Goal: Check status: Check status

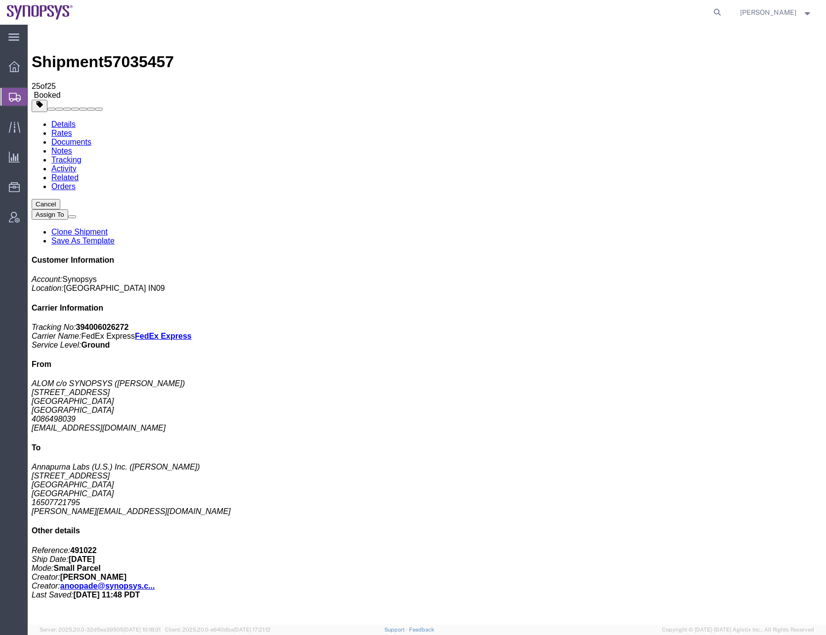
scroll to position [440, 0]
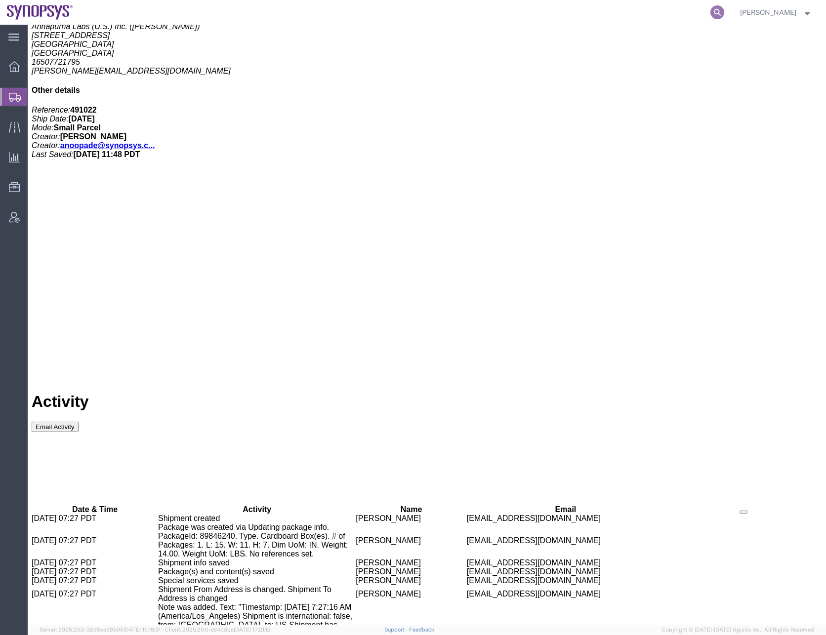
click at [724, 11] on icon at bounding box center [717, 12] width 14 height 14
type input "56874863"
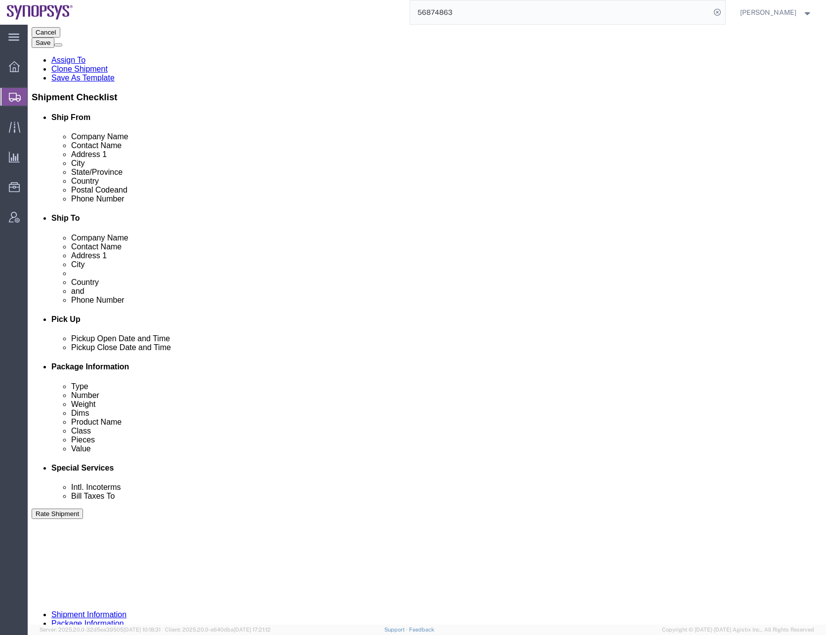
scroll to position [249, 0]
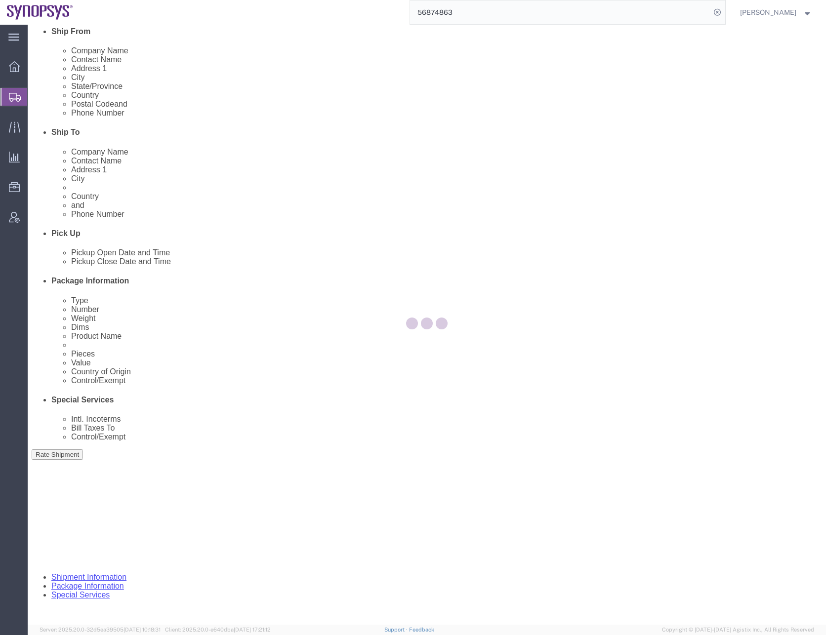
select select
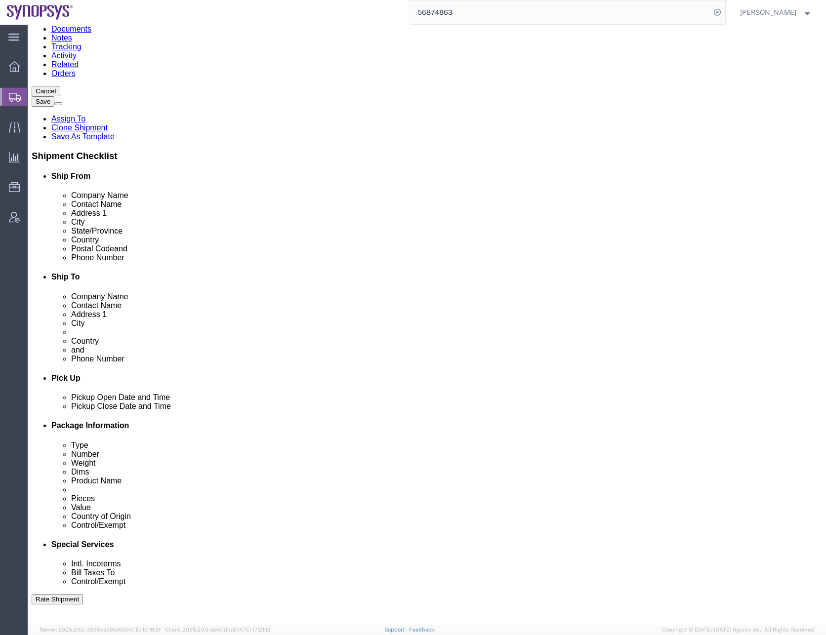
scroll to position [0, 0]
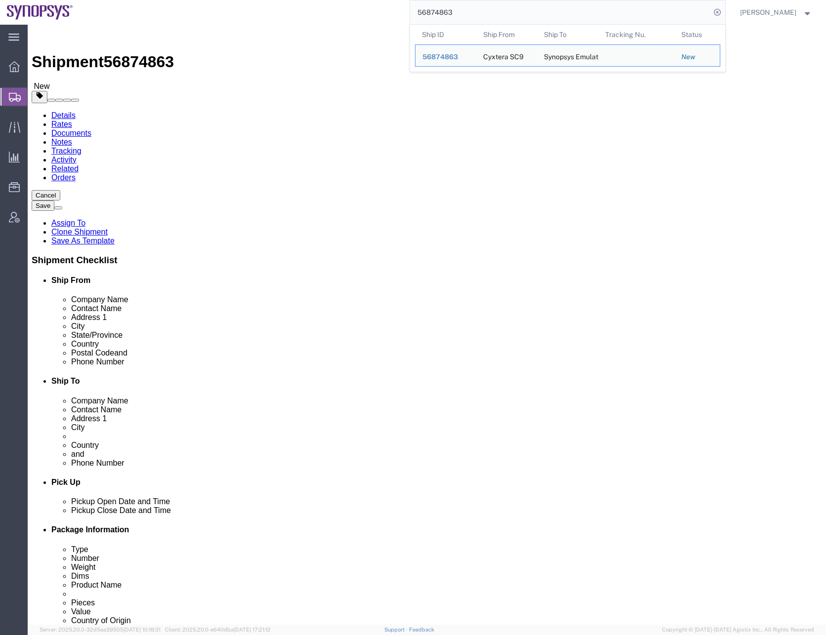
drag, startPoint x: 468, startPoint y: 8, endPoint x: 411, endPoint y: 16, distance: 57.3
click at [411, 16] on div "56874863 Ship ID Ship From Ship To Tracking Nu. Status Ship ID 56874863 Ship Fr…" at bounding box center [402, 12] width 645 height 25
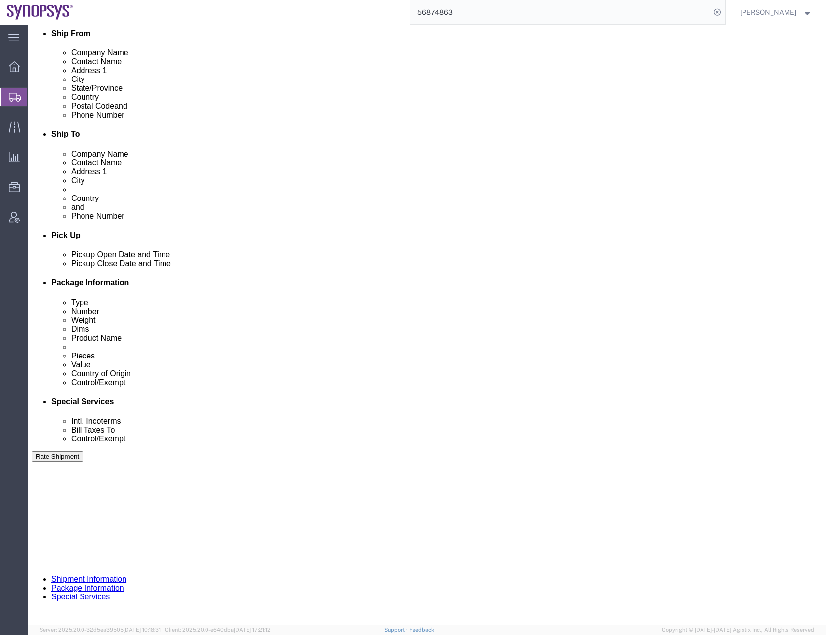
scroll to position [249, 0]
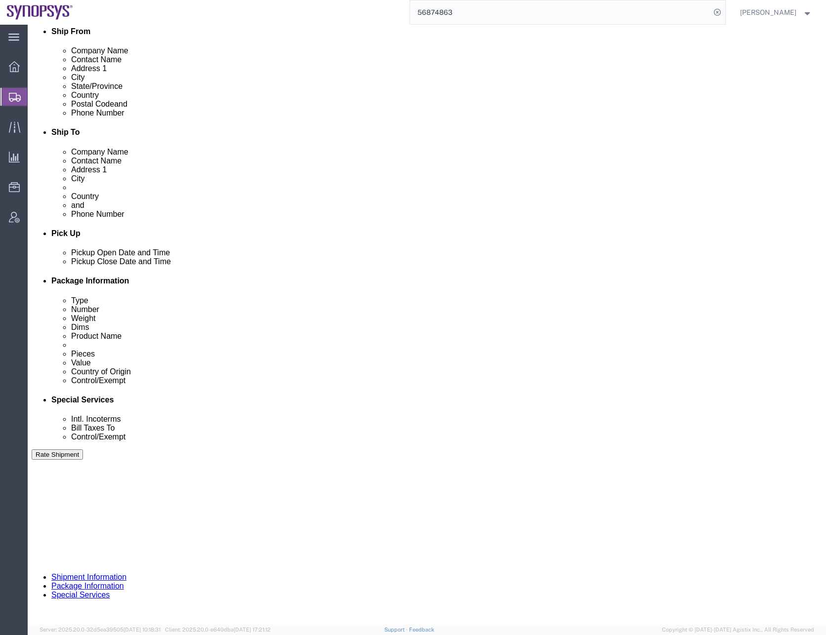
click button "Continue"
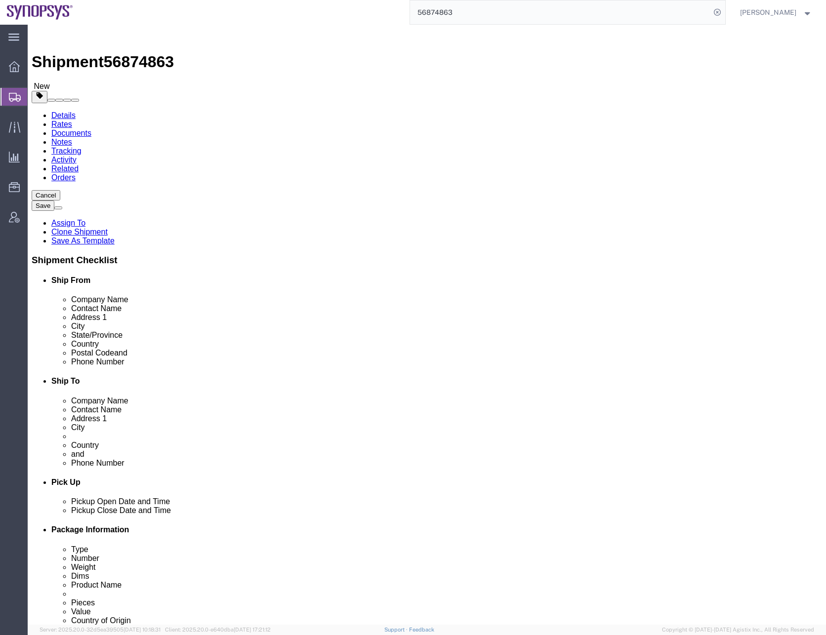
click icon
